Goal: Transaction & Acquisition: Purchase product/service

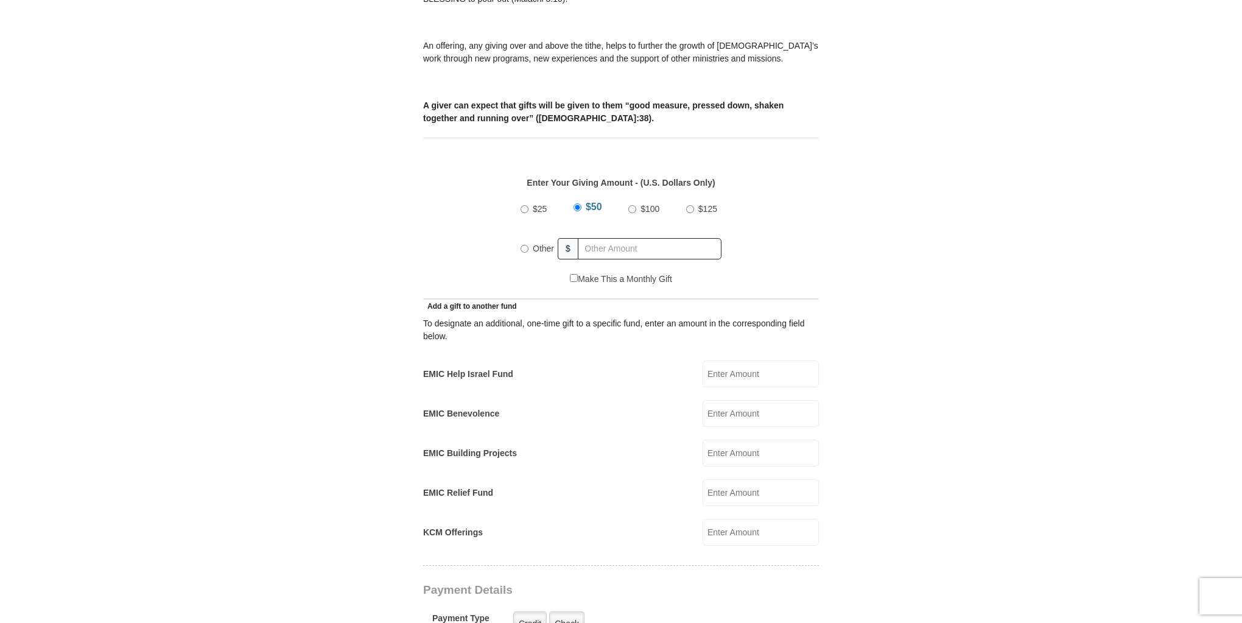
scroll to position [438, 0]
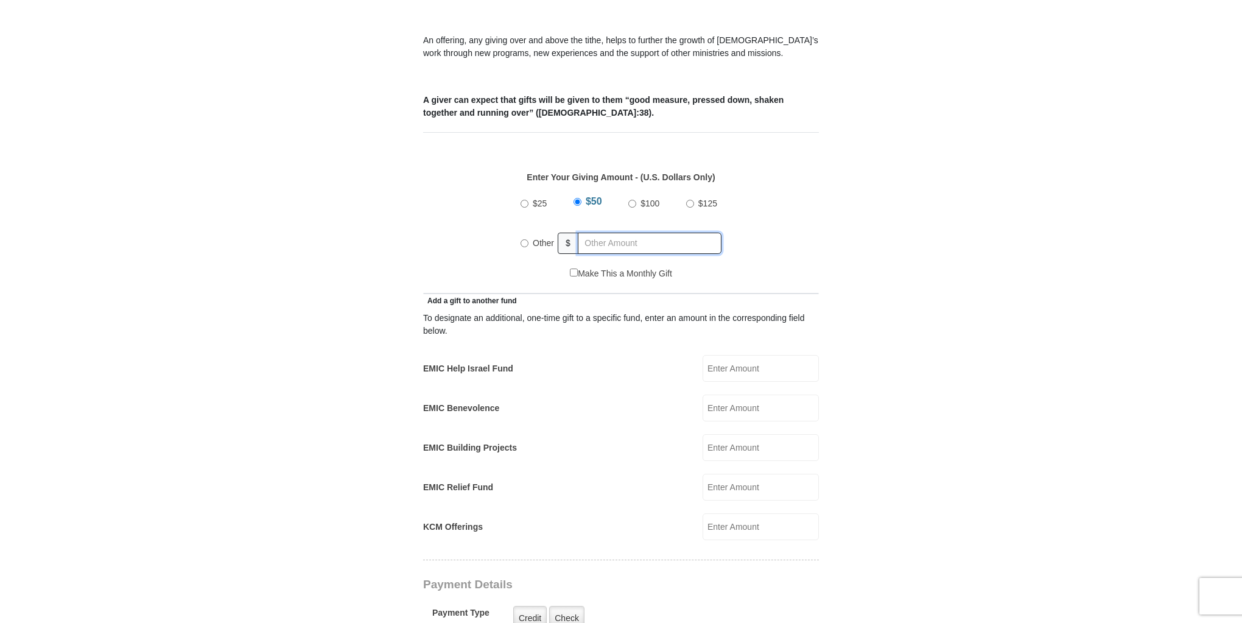
radio input "true"
click at [589, 233] on input "text" at bounding box center [651, 243] width 139 height 21
type input "660.00"
click at [898, 324] on form "[GEOGRAPHIC_DATA][DEMOGRAPHIC_DATA] Online Giving Because of gifts like yours, …" at bounding box center [621, 500] width 694 height 1781
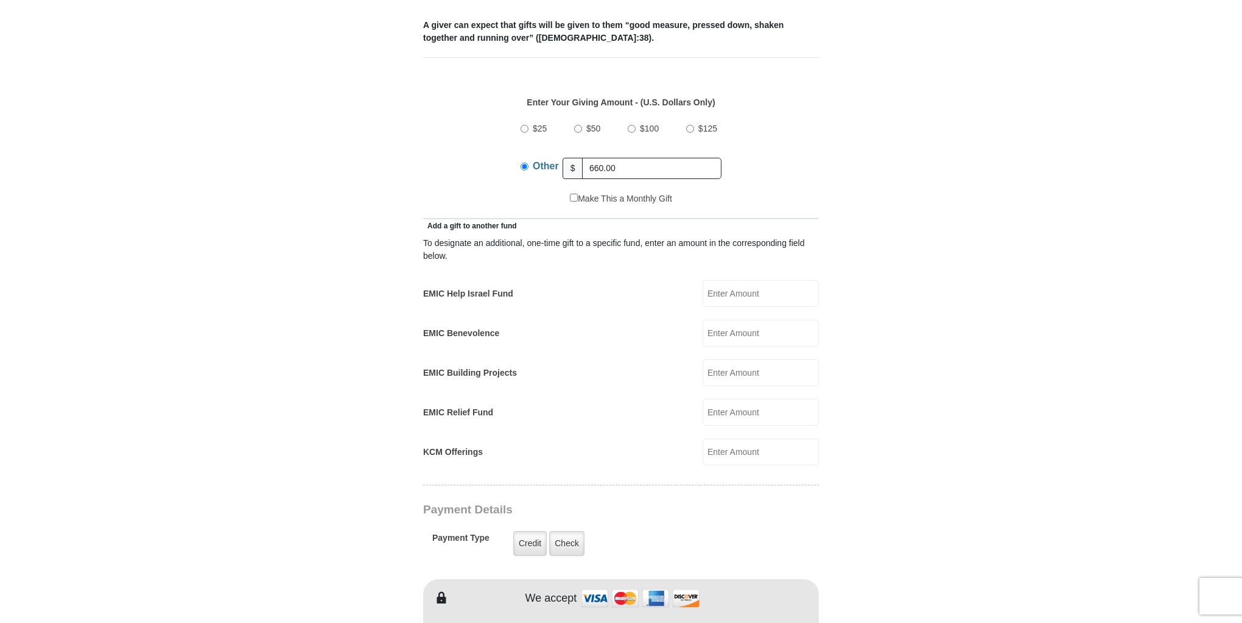
scroll to position [585, 0]
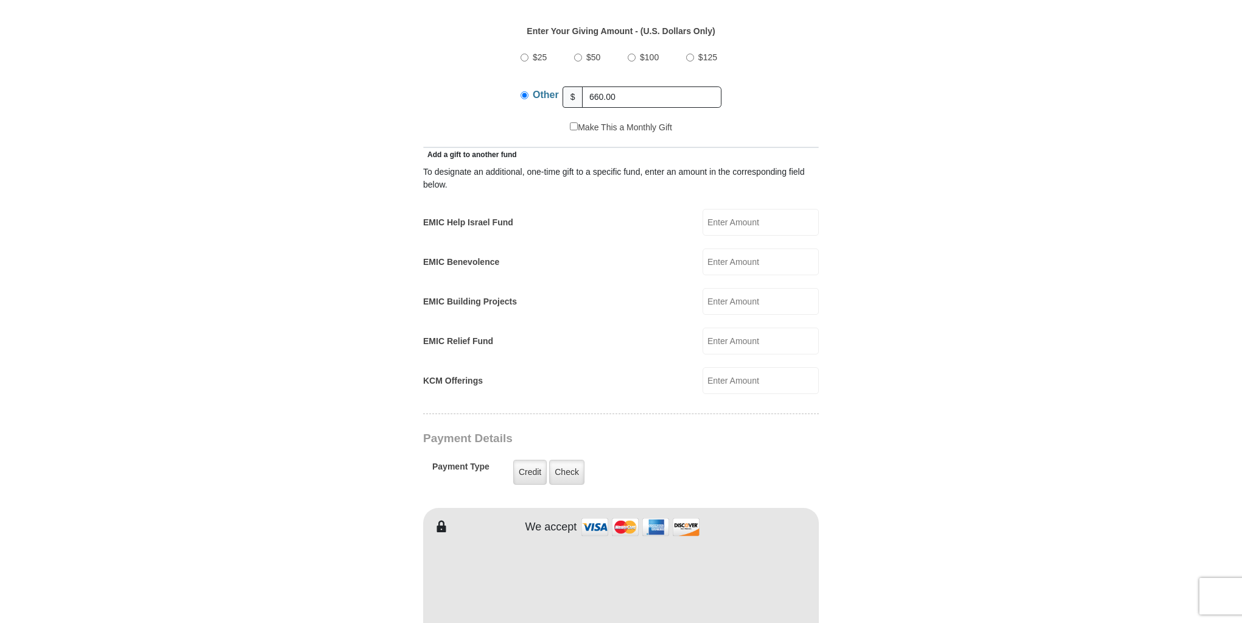
click at [718, 209] on input "EMIC Help Israel Fund" at bounding box center [761, 222] width 116 height 27
type input "100.00"
click at [881, 304] on form "[GEOGRAPHIC_DATA][DEMOGRAPHIC_DATA] Online Giving Because of gifts like yours, …" at bounding box center [621, 364] width 694 height 1801
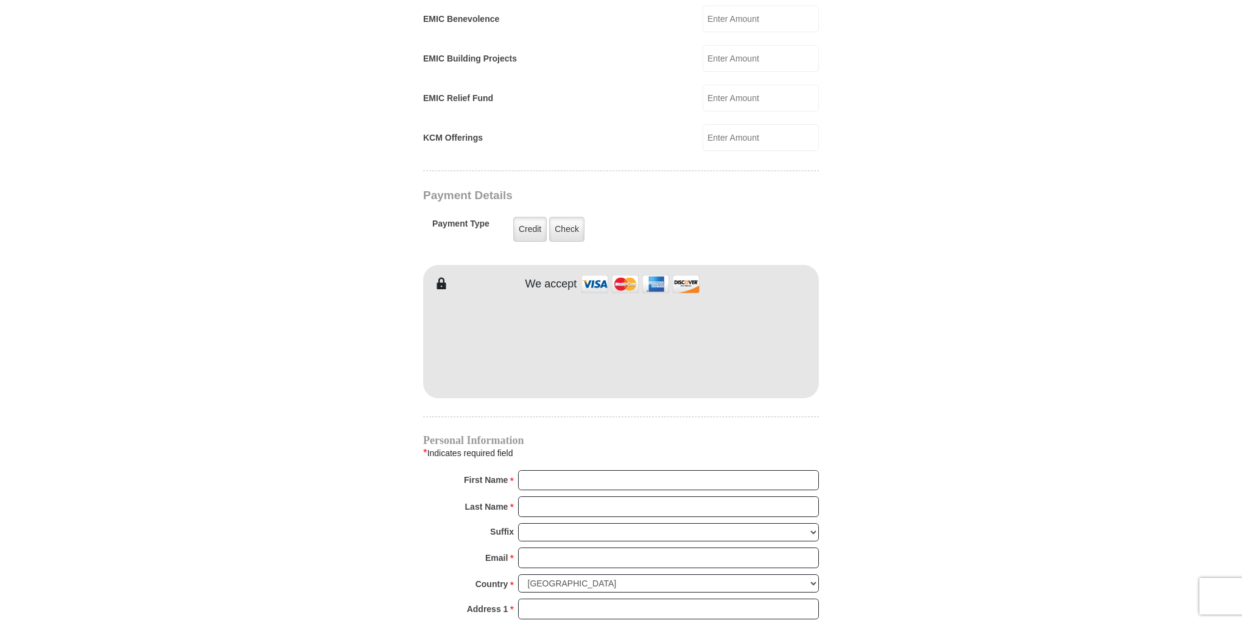
scroll to position [828, 0]
type input "[PERSON_NAME]"
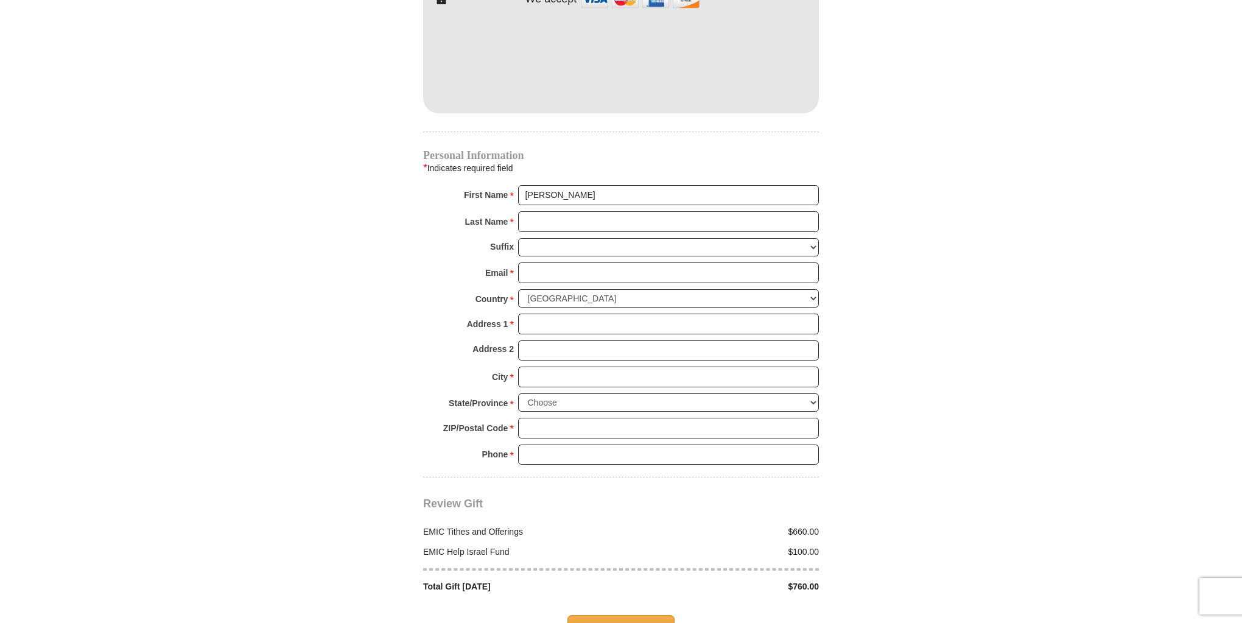
scroll to position [1120, 0]
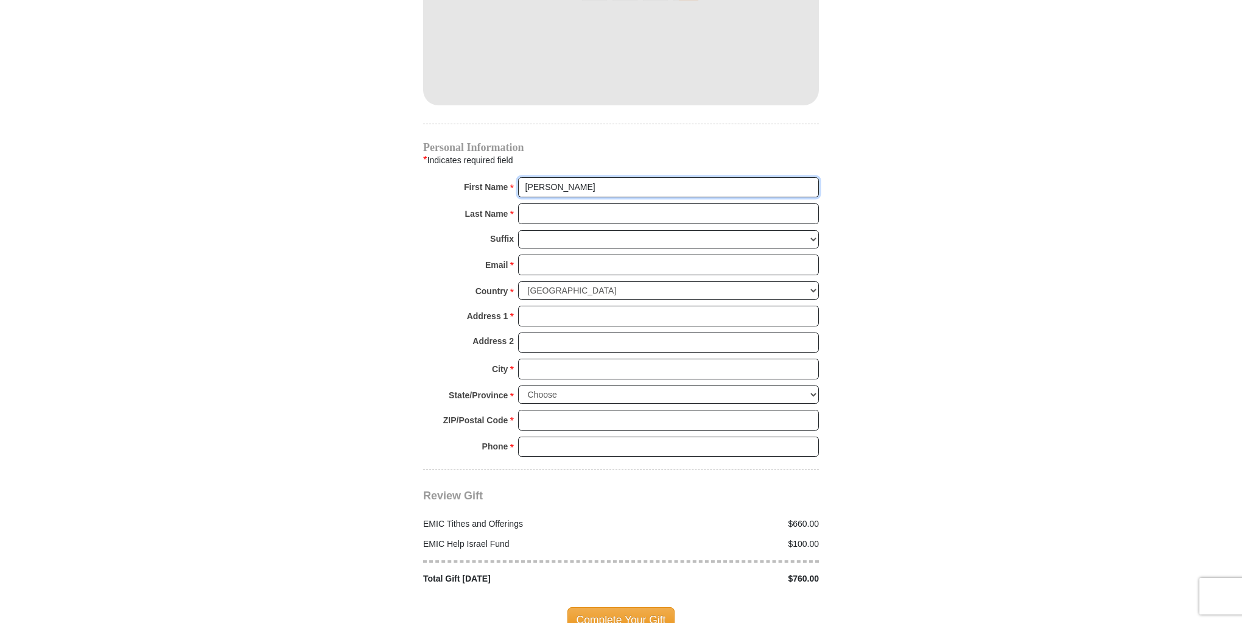
click at [572, 177] on input "[PERSON_NAME]" at bounding box center [668, 187] width 301 height 21
drag, startPoint x: 572, startPoint y: 171, endPoint x: 506, endPoint y: 171, distance: 66.4
click at [506, 177] on div "First Name * [GEOGRAPHIC_DATA] Please enter First Name" at bounding box center [621, 190] width 396 height 27
click at [535, 177] on input "First Name *" at bounding box center [668, 187] width 301 height 21
type input "[PERSON_NAME] & [PERSON_NAME]"
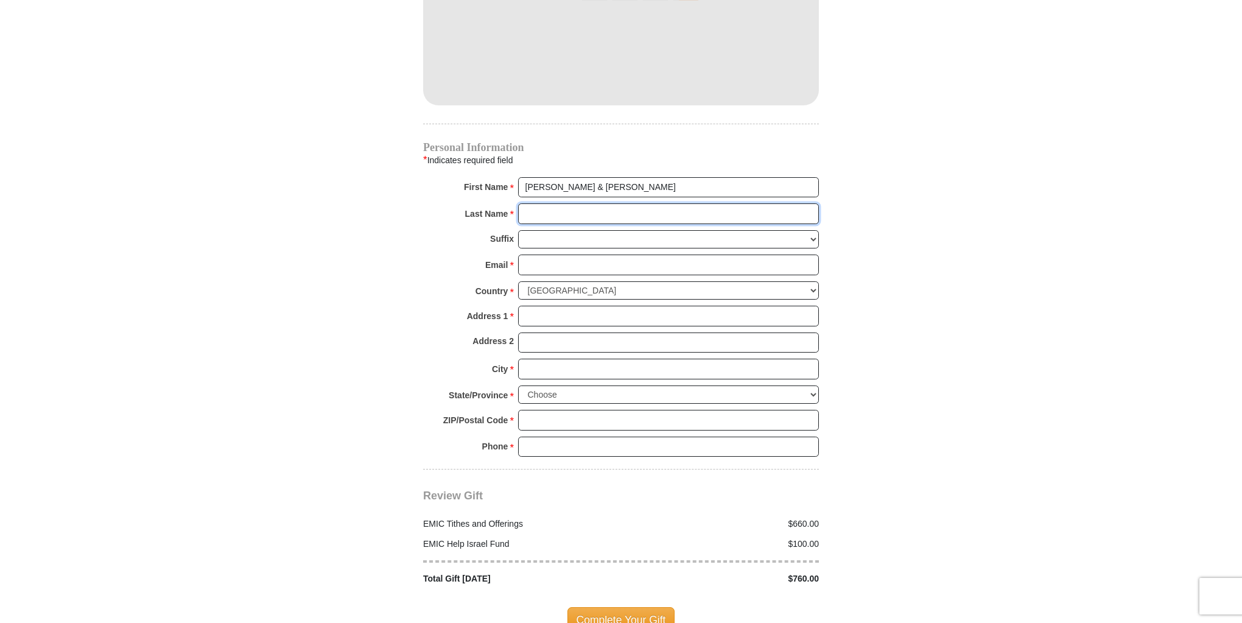
click at [563, 203] on input "Last Name *" at bounding box center [668, 213] width 301 height 21
type input "[PERSON_NAME]"
click at [579, 255] on input "Email *" at bounding box center [668, 265] width 301 height 21
type input "[EMAIL_ADDRESS][DOMAIN_NAME]"
type input "[STREET_ADDRESS]"
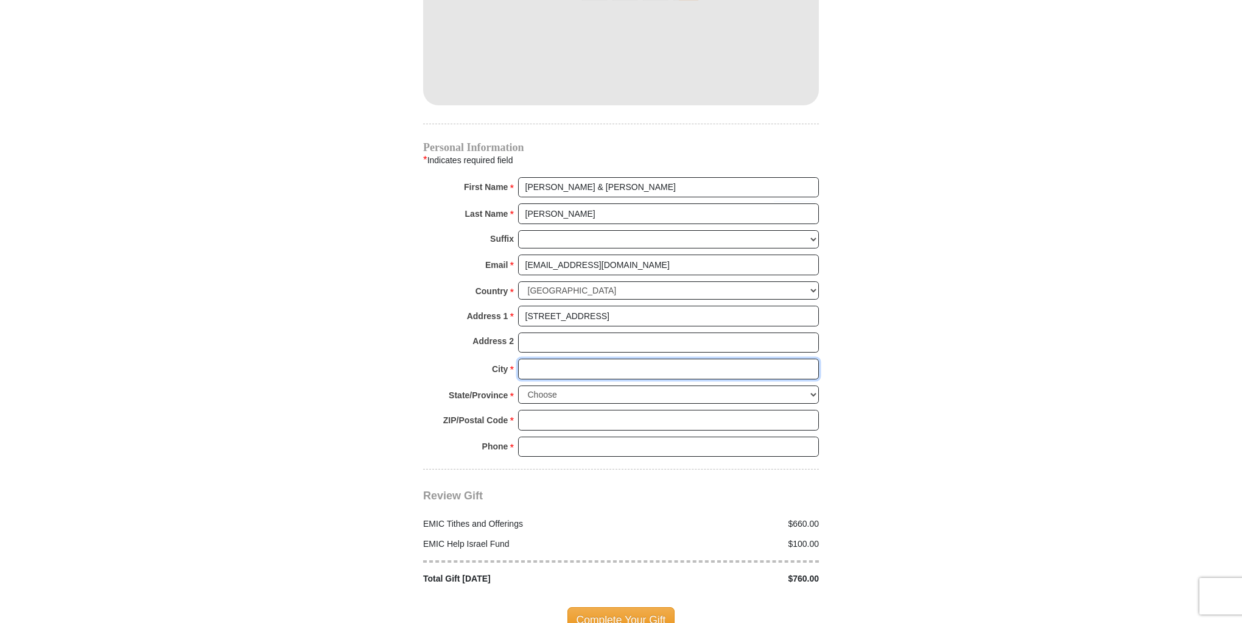
type input "Sweet Home"
select select "OR"
type input "97386"
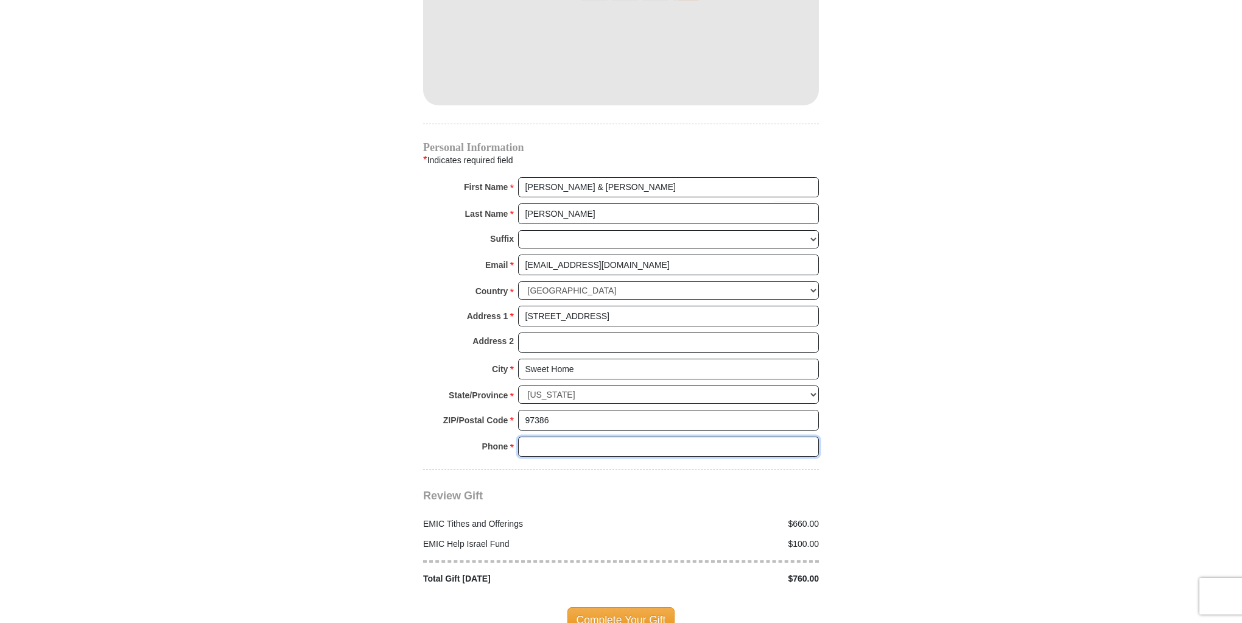
type input "5418180726"
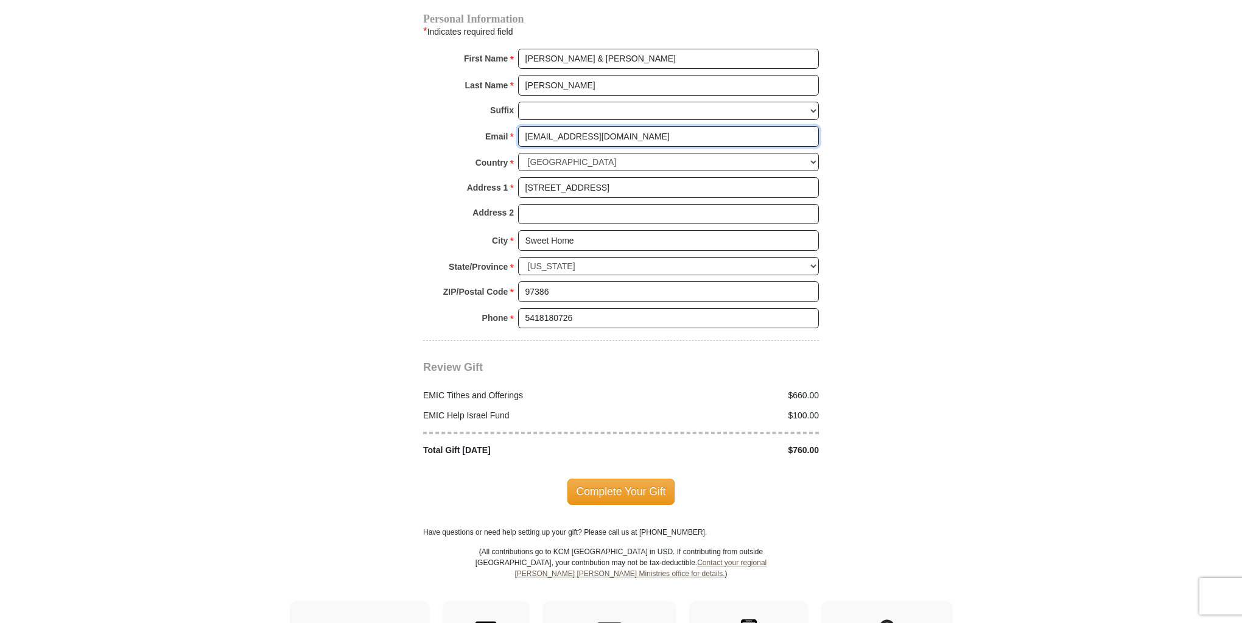
scroll to position [1267, 0]
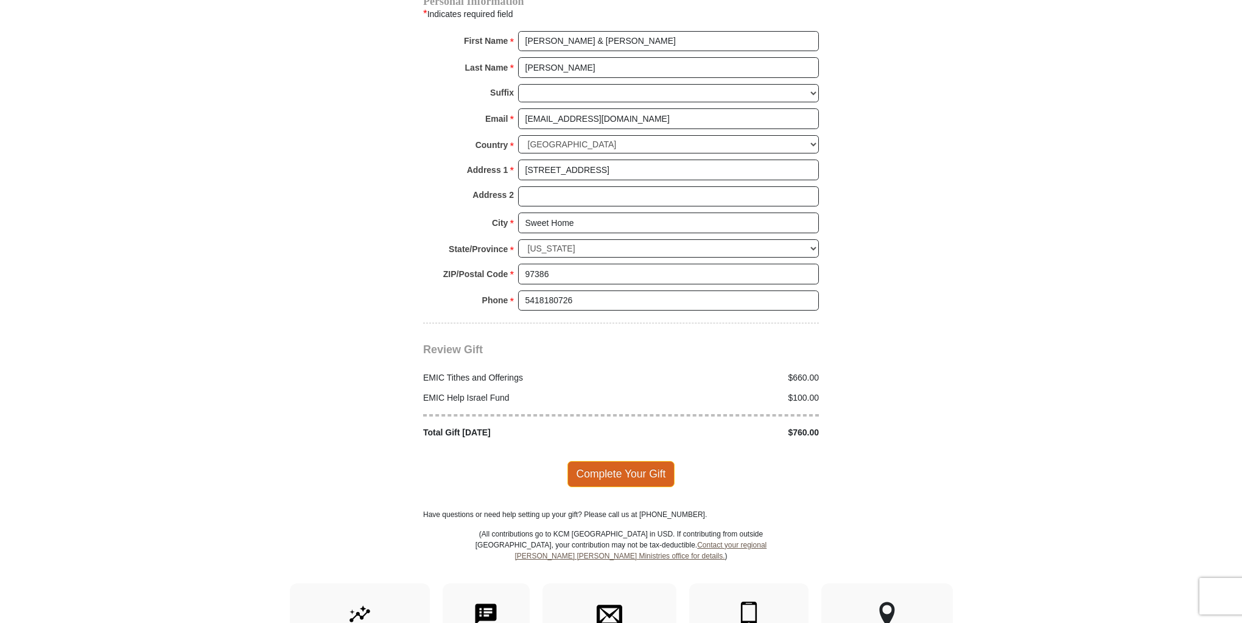
click at [619, 461] on span "Complete Your Gift" at bounding box center [622, 474] width 108 height 26
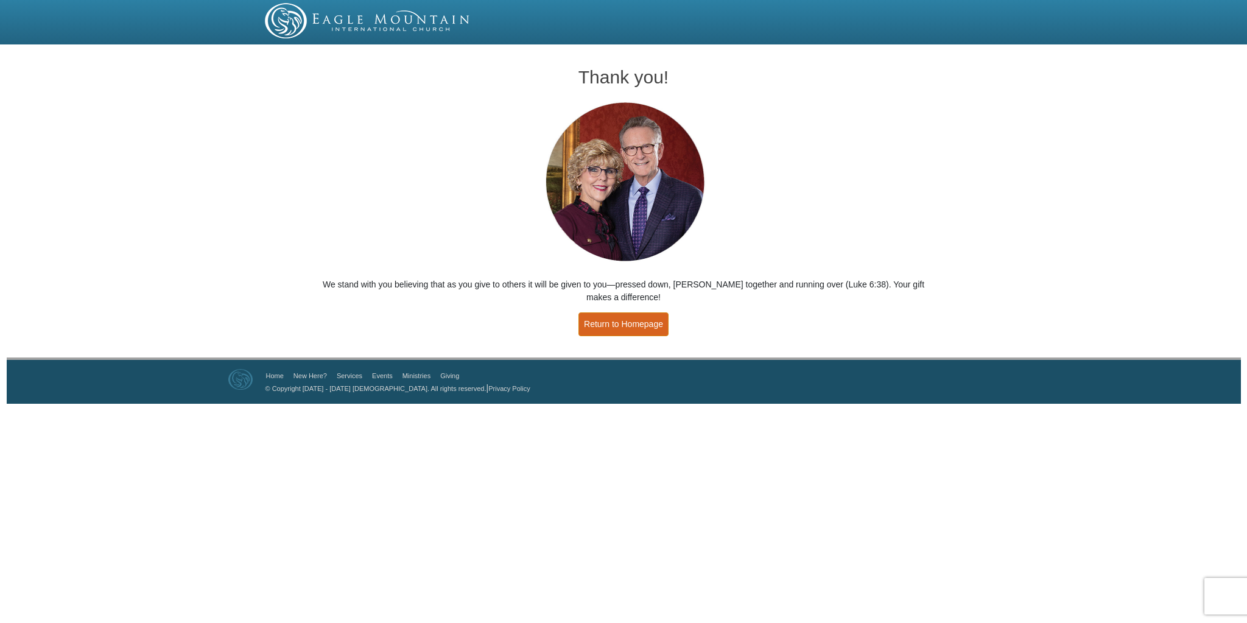
click at [604, 324] on link "Return to Homepage" at bounding box center [624, 324] width 90 height 24
